Goal: Information Seeking & Learning: Check status

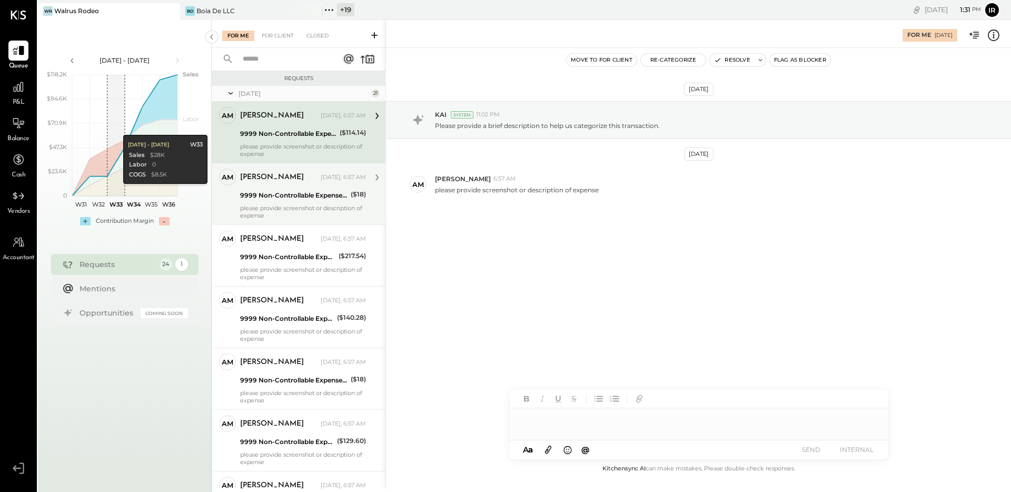
click at [288, 196] on div "9999 Non-Controllable Expenses:Other Income and Expenses:To Be Classified P&L" at bounding box center [293, 195] width 107 height 11
click at [287, 196] on div "9999 Non-Controllable Expenses:Other Income and Expenses:To Be Classified P&L" at bounding box center [293, 195] width 107 height 11
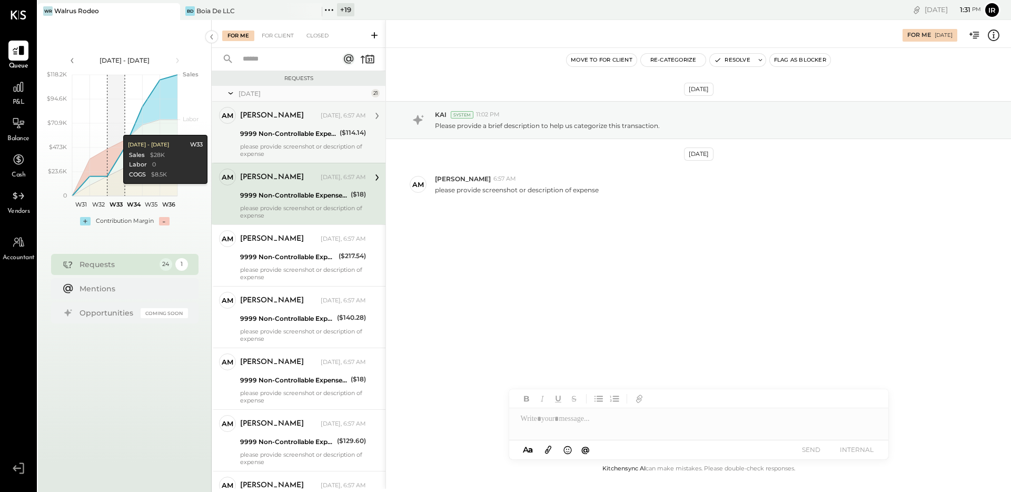
click at [320, 109] on div "Alex Meyer Yesterday, 6:57 AM" at bounding box center [303, 116] width 126 height 15
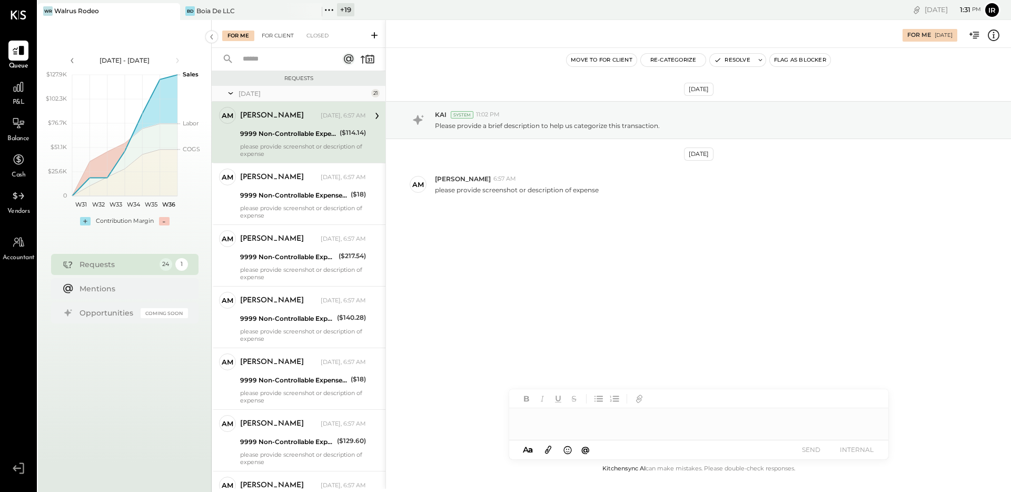
click at [282, 32] on div "For Client" at bounding box center [278, 36] width 43 height 11
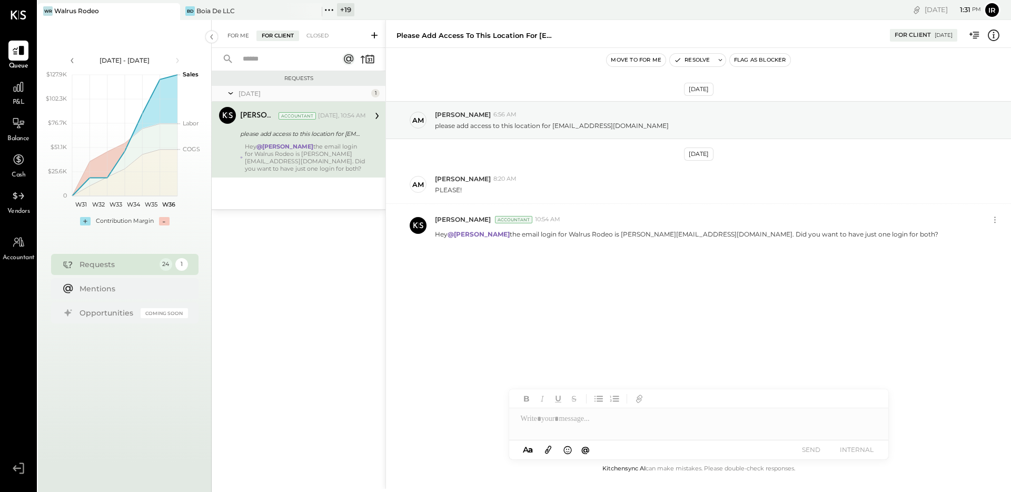
click at [243, 36] on div "For Me" at bounding box center [238, 36] width 32 height 11
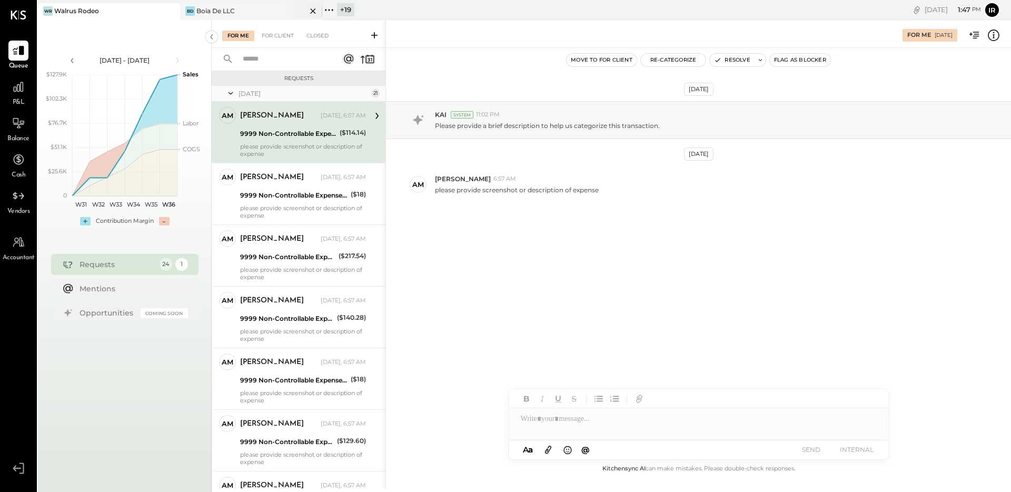
click at [235, 15] on div "[PERSON_NAME] De LLC" at bounding box center [243, 10] width 126 height 9
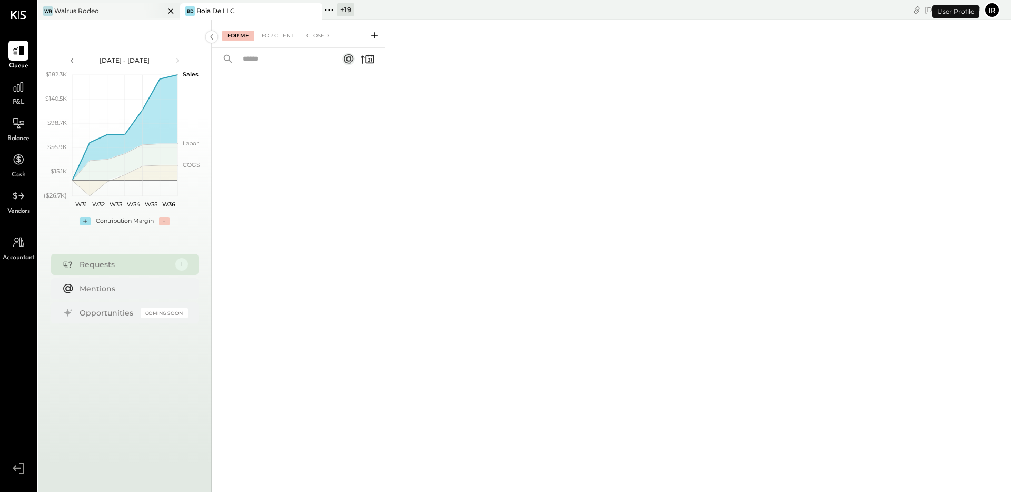
click at [92, 13] on div "Walrus Rodeo" at bounding box center [76, 10] width 45 height 9
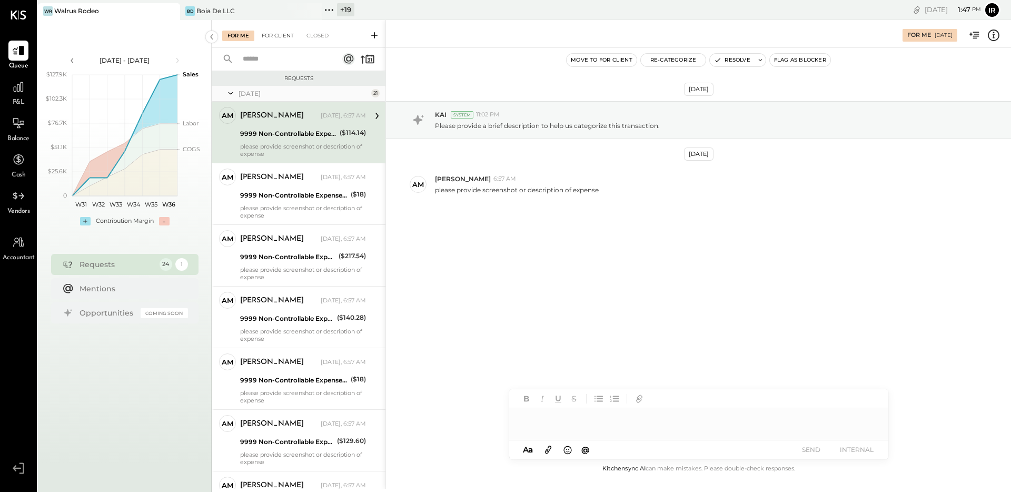
click at [266, 32] on div "For Client" at bounding box center [278, 36] width 43 height 11
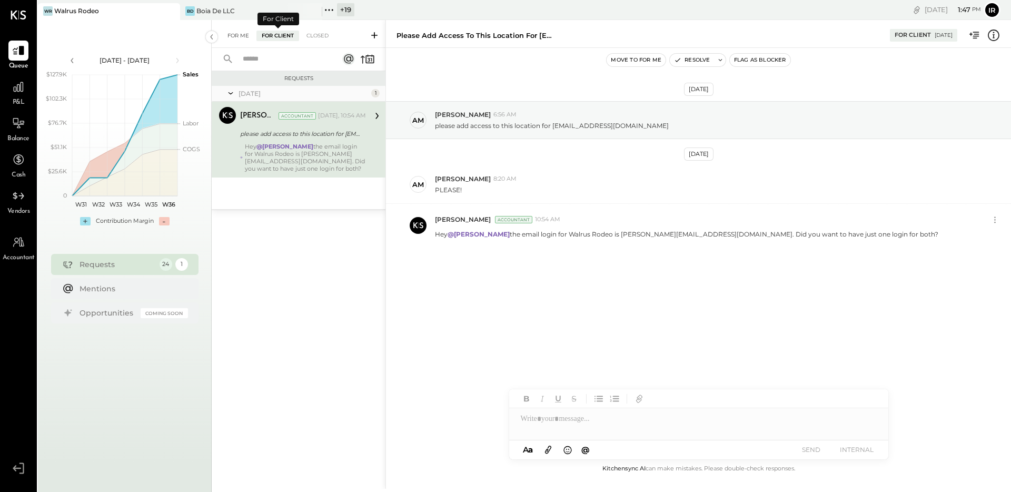
click at [242, 35] on div "For Me" at bounding box center [238, 36] width 32 height 11
